Goal: Contribute content

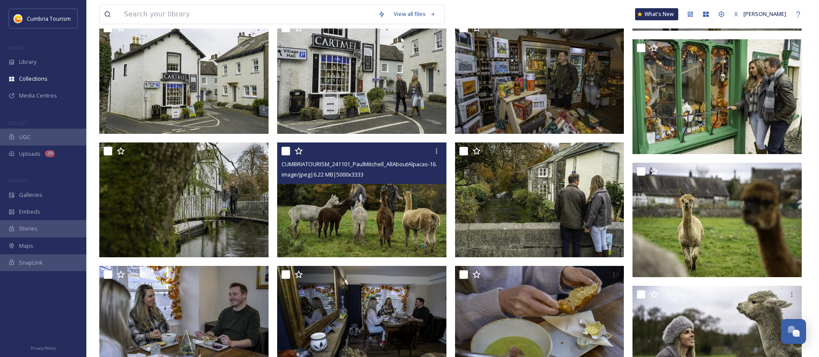
scroll to position [1619, 0]
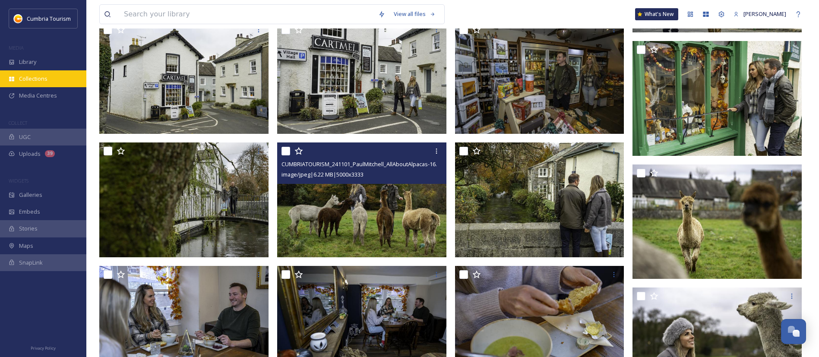
click at [34, 79] on span "Collections" at bounding box center [33, 79] width 29 height 8
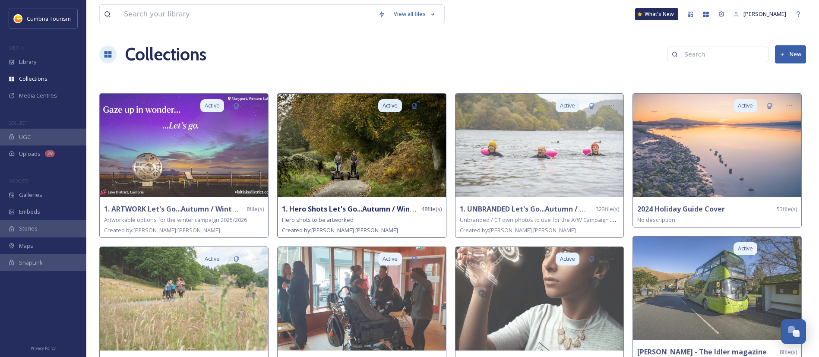
click at [382, 158] on img at bounding box center [362, 146] width 168 height 104
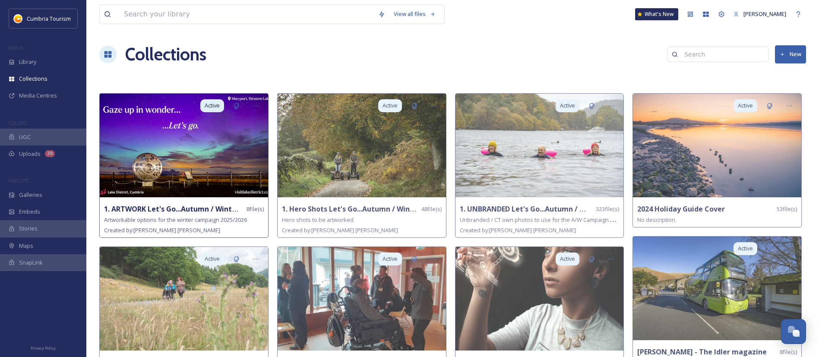
click at [237, 155] on img at bounding box center [184, 146] width 168 height 104
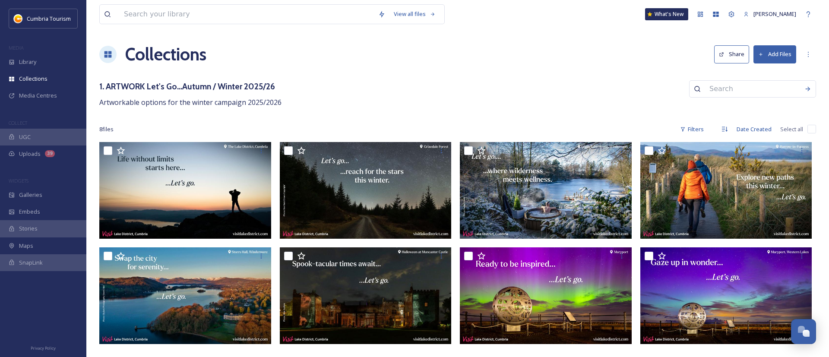
click at [776, 50] on button "Add Files" at bounding box center [775, 54] width 43 height 18
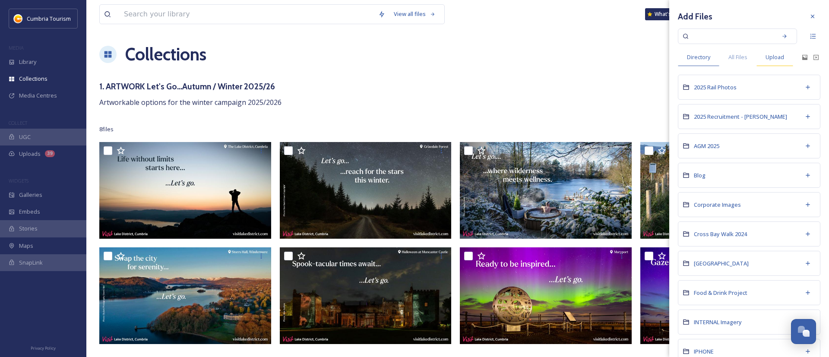
click at [781, 55] on span "Upload" at bounding box center [775, 57] width 19 height 8
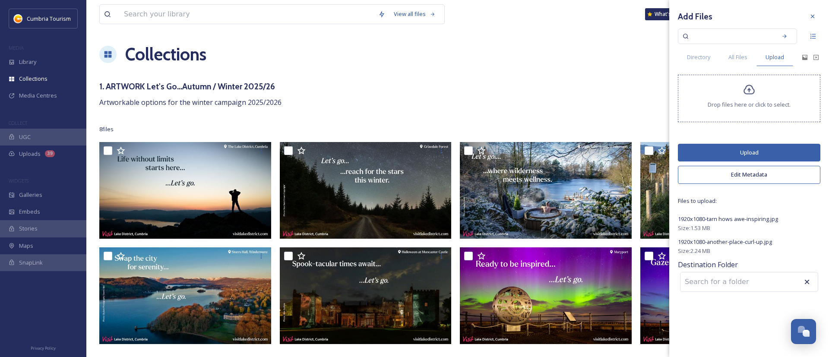
click at [757, 149] on button "Upload" at bounding box center [749, 153] width 143 height 18
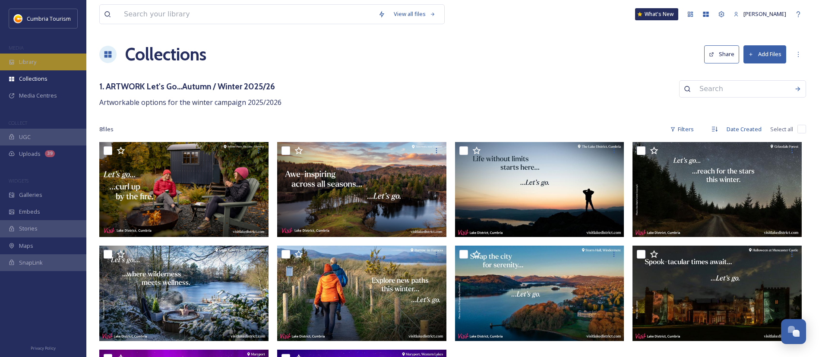
click at [42, 69] on div "Library" at bounding box center [43, 62] width 86 height 17
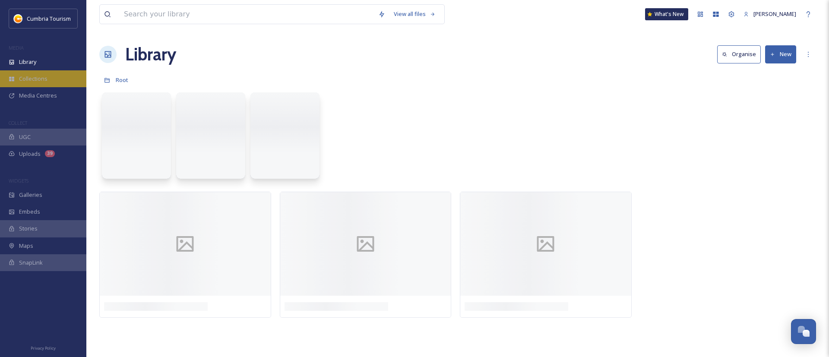
click at [40, 83] on div "Collections" at bounding box center [43, 78] width 86 height 17
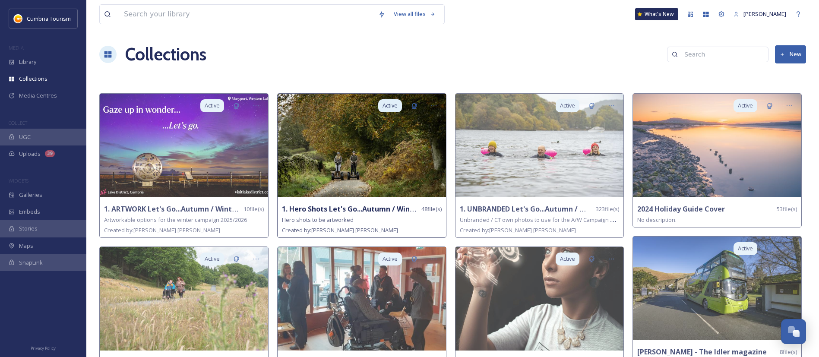
click at [435, 183] on img at bounding box center [362, 146] width 168 height 104
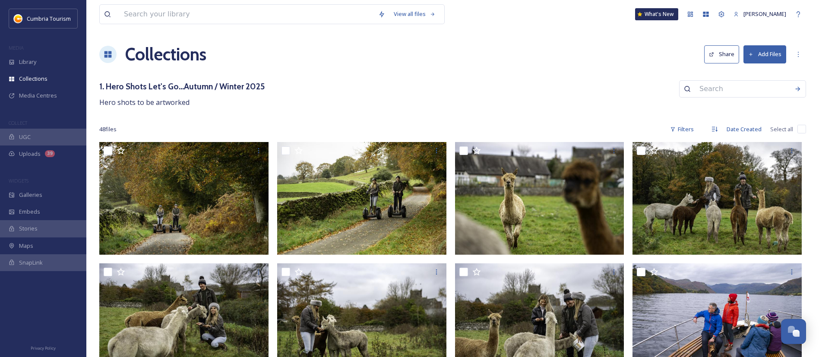
click at [766, 56] on button "Add Files" at bounding box center [765, 54] width 43 height 18
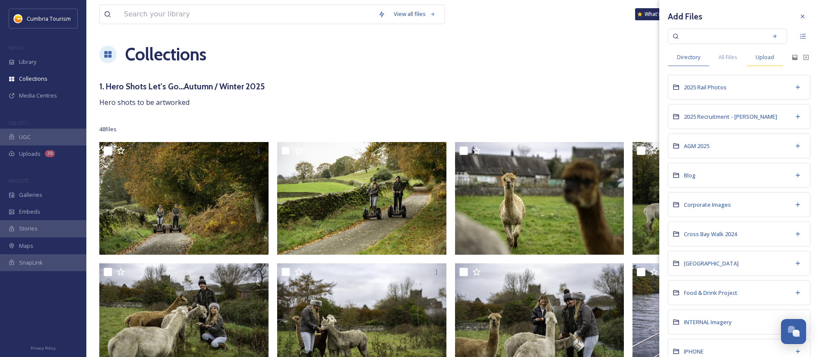
click at [766, 61] on span "Upload" at bounding box center [765, 57] width 19 height 8
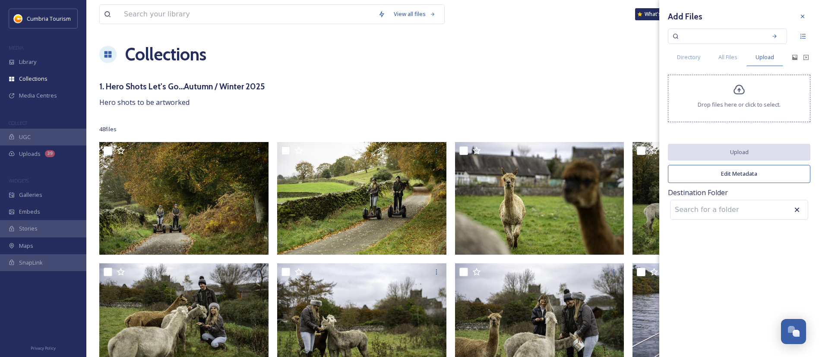
click at [763, 92] on div "Drop files here or click to select." at bounding box center [739, 99] width 143 height 48
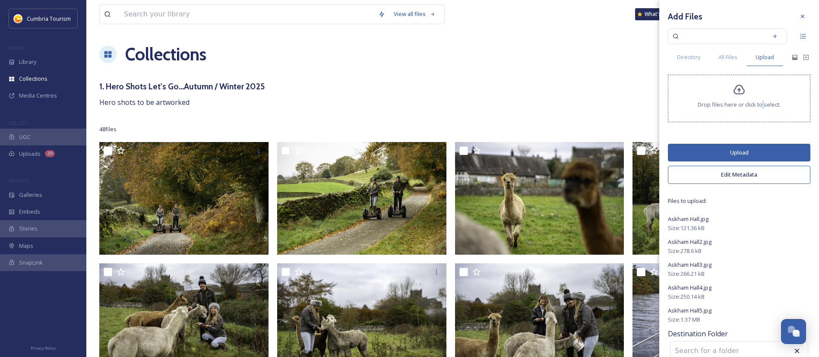
drag, startPoint x: 740, startPoint y: 162, endPoint x: 792, endPoint y: 161, distance: 52.3
click at [739, 162] on button "Upload" at bounding box center [739, 153] width 143 height 18
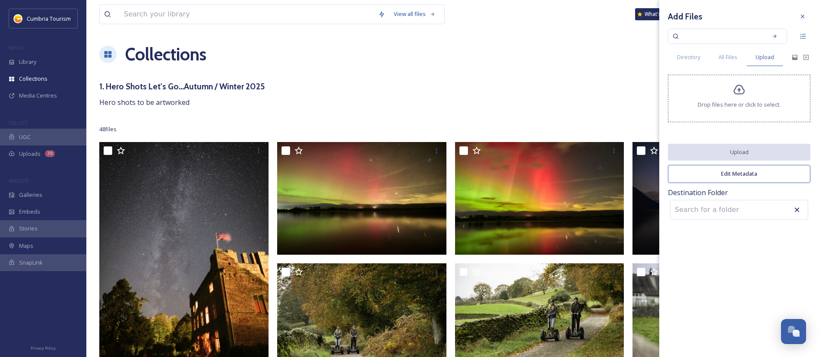
click at [387, 51] on div "Collections Share Add Files" at bounding box center [452, 54] width 707 height 26
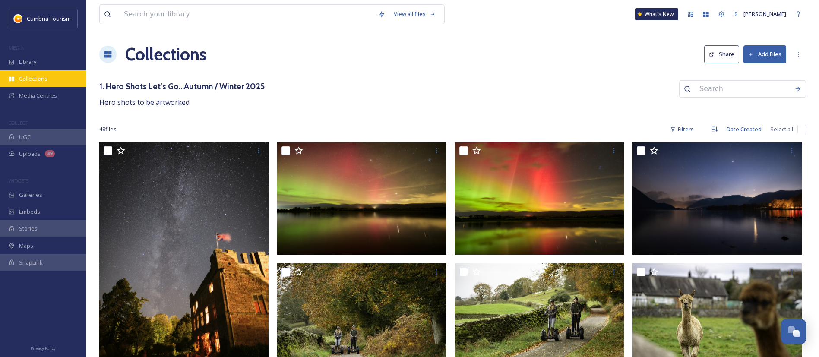
click at [40, 78] on span "Collections" at bounding box center [33, 79] width 29 height 8
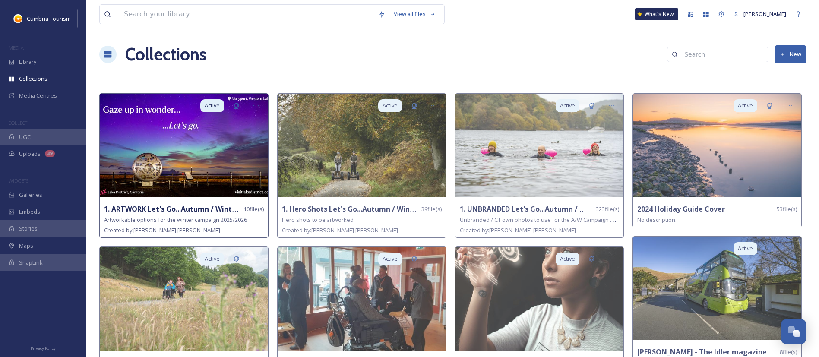
click at [222, 174] on img at bounding box center [184, 146] width 168 height 104
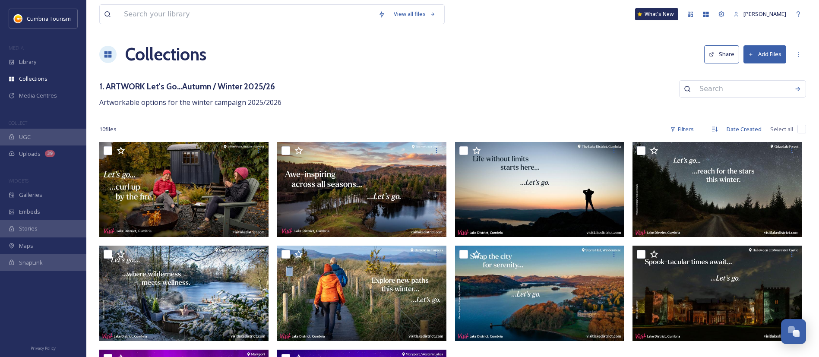
click at [760, 50] on button "Add Files" at bounding box center [765, 54] width 43 height 18
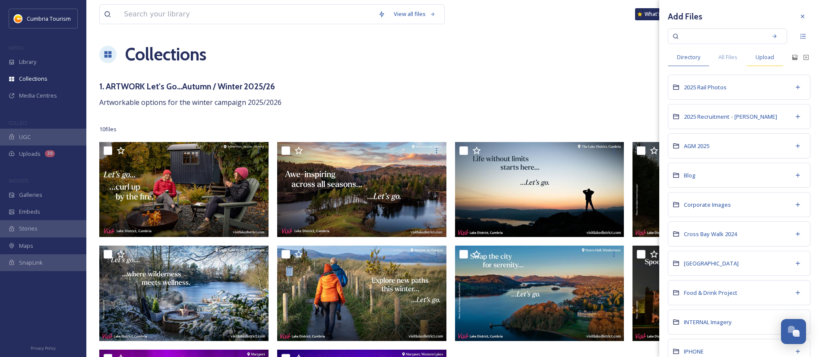
click at [764, 59] on span "Upload" at bounding box center [765, 57] width 19 height 8
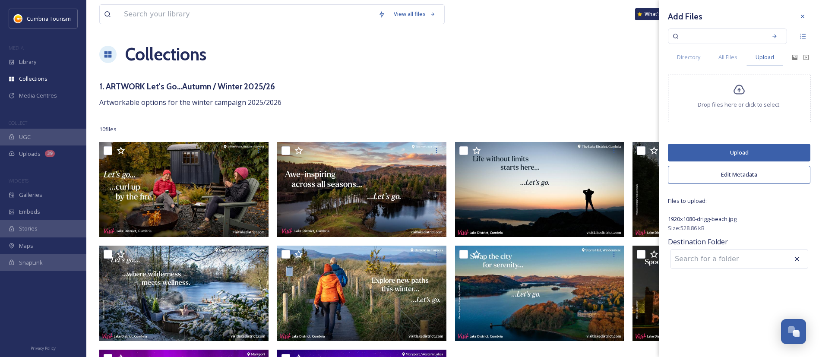
click at [745, 148] on button "Upload" at bounding box center [739, 153] width 143 height 18
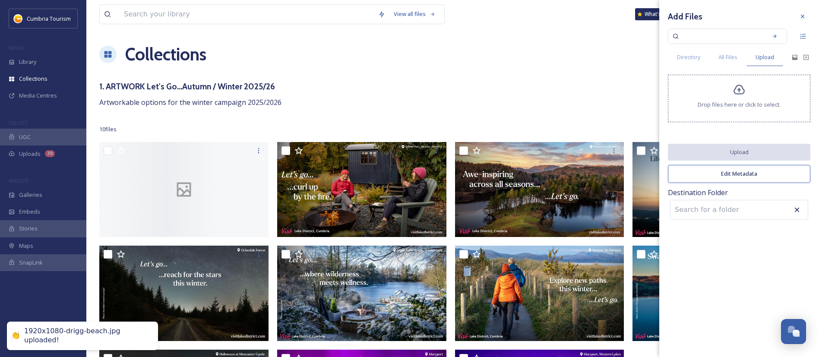
click at [566, 95] on div "1. ARTWORK Let's Go...Autumn / Winter 2025/26 Artworkable options for the winte…" at bounding box center [452, 94] width 707 height 28
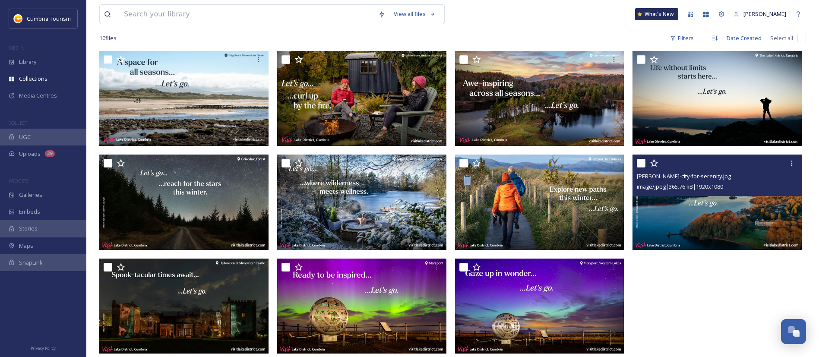
scroll to position [92, 0]
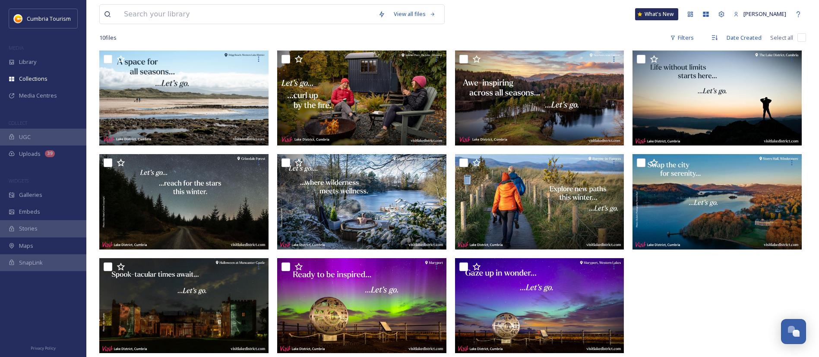
click at [748, 295] on div at bounding box center [720, 204] width 174 height 307
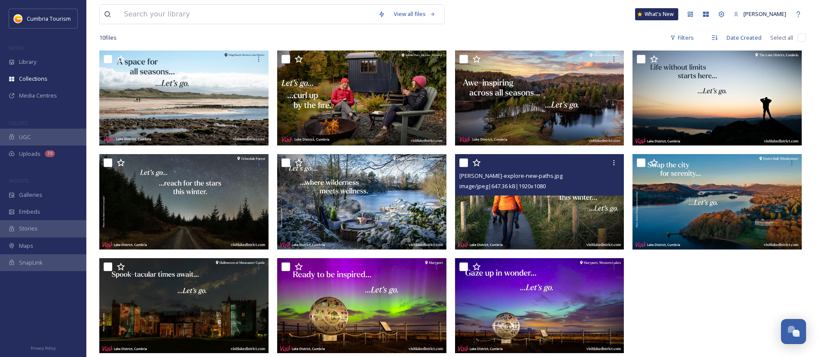
scroll to position [0, 0]
